Goal: Entertainment & Leisure: Consume media (video, audio)

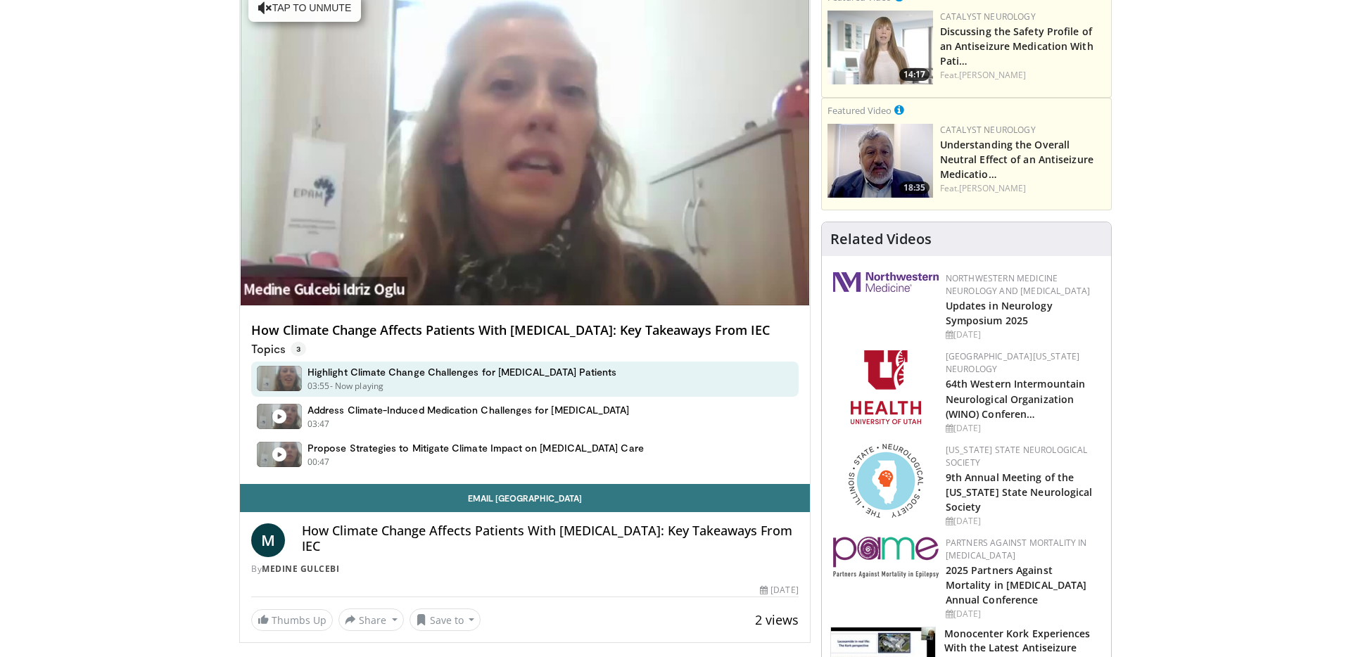
scroll to position [155, 0]
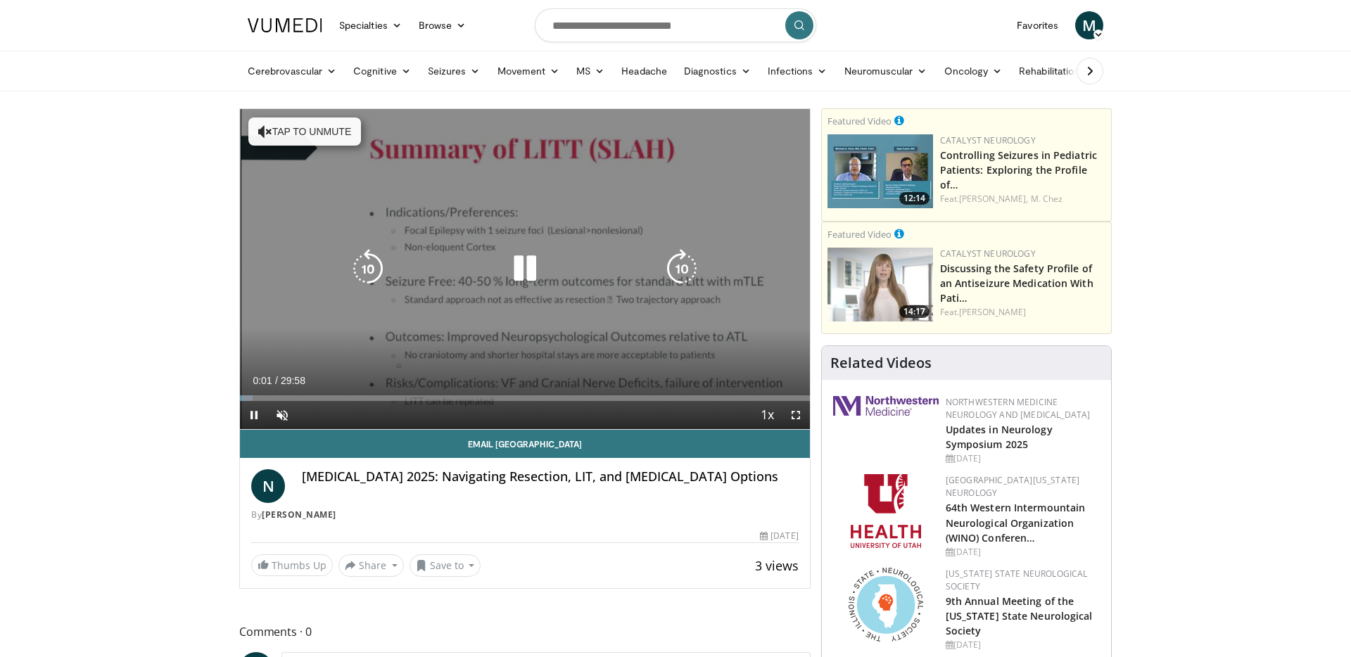
click at [528, 264] on icon "Video Player" at bounding box center [524, 268] width 39 height 39
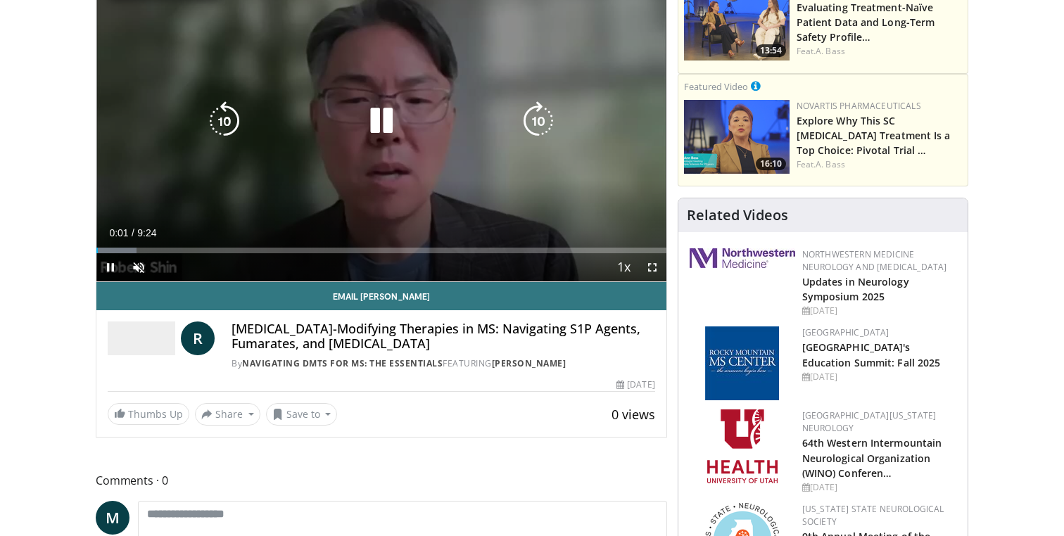
scroll to position [157, 0]
